Goal: Find specific page/section: Find specific page/section

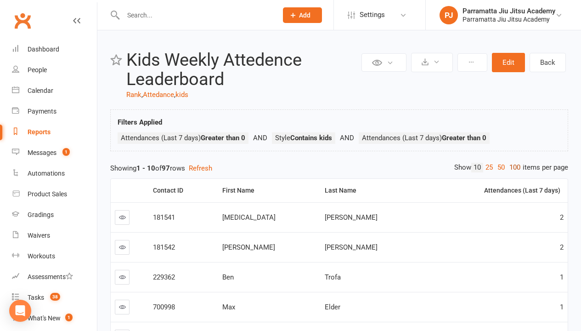
click at [512, 167] on link "100" at bounding box center [515, 168] width 16 height 10
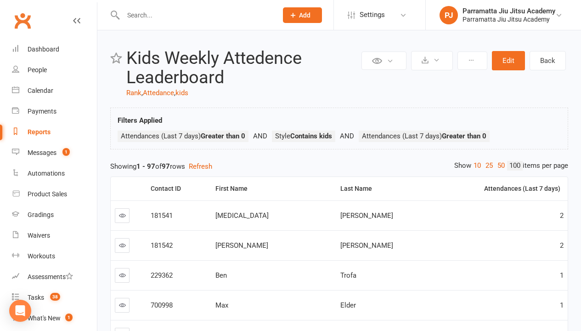
scroll to position [163, 0]
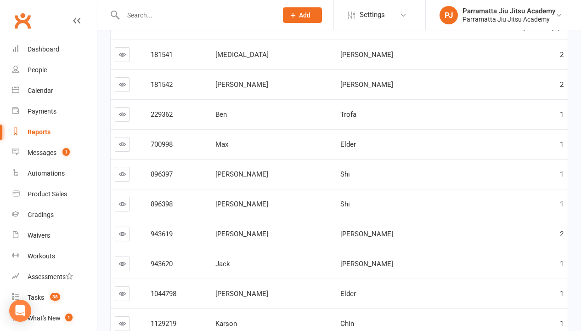
click at [512, 10] on link "100" at bounding box center [515, 5] width 16 height 10
